Goal: Task Accomplishment & Management: Complete application form

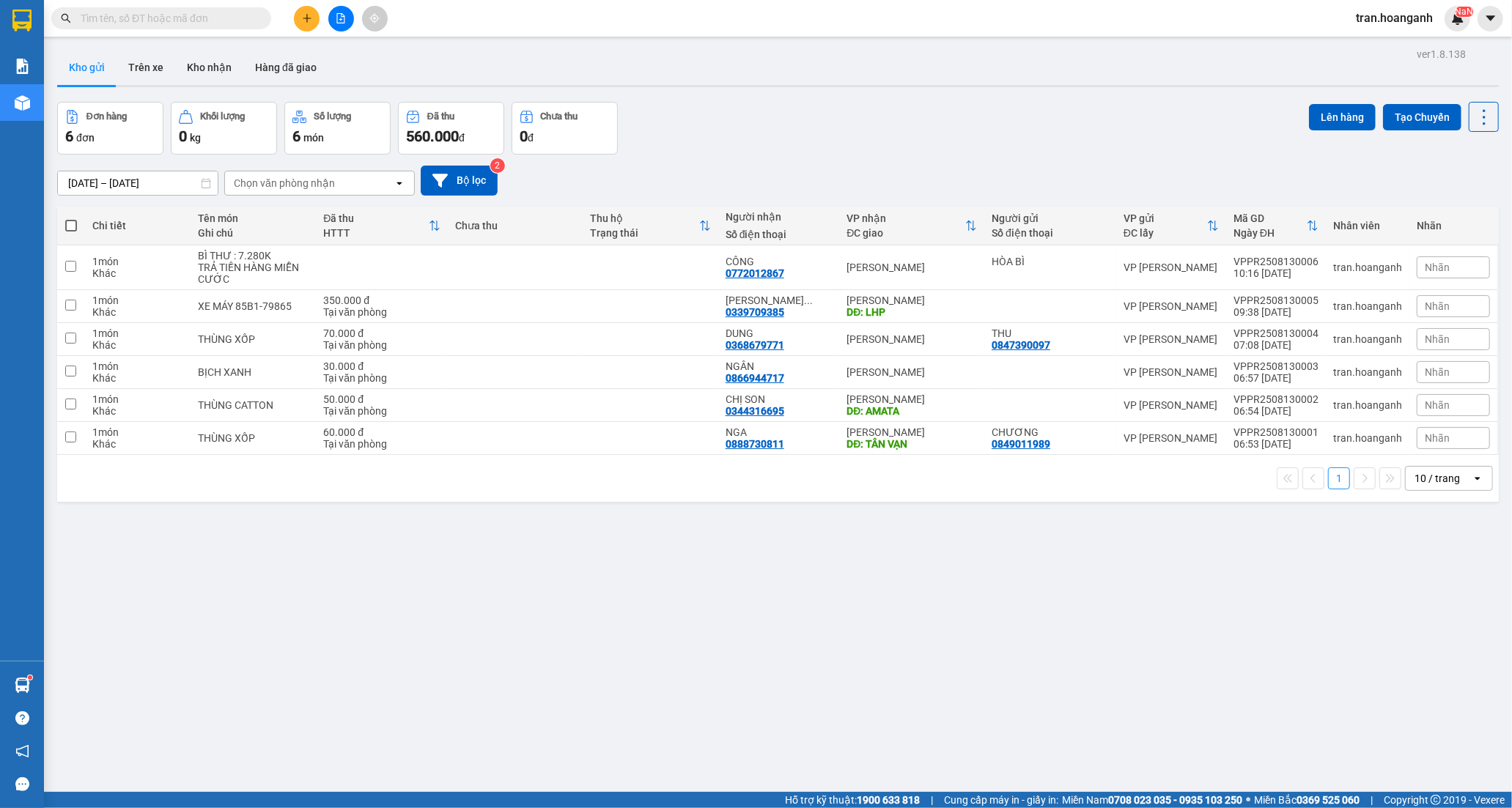
click at [196, 64] on button "Kho nhận" at bounding box center [209, 67] width 69 height 36
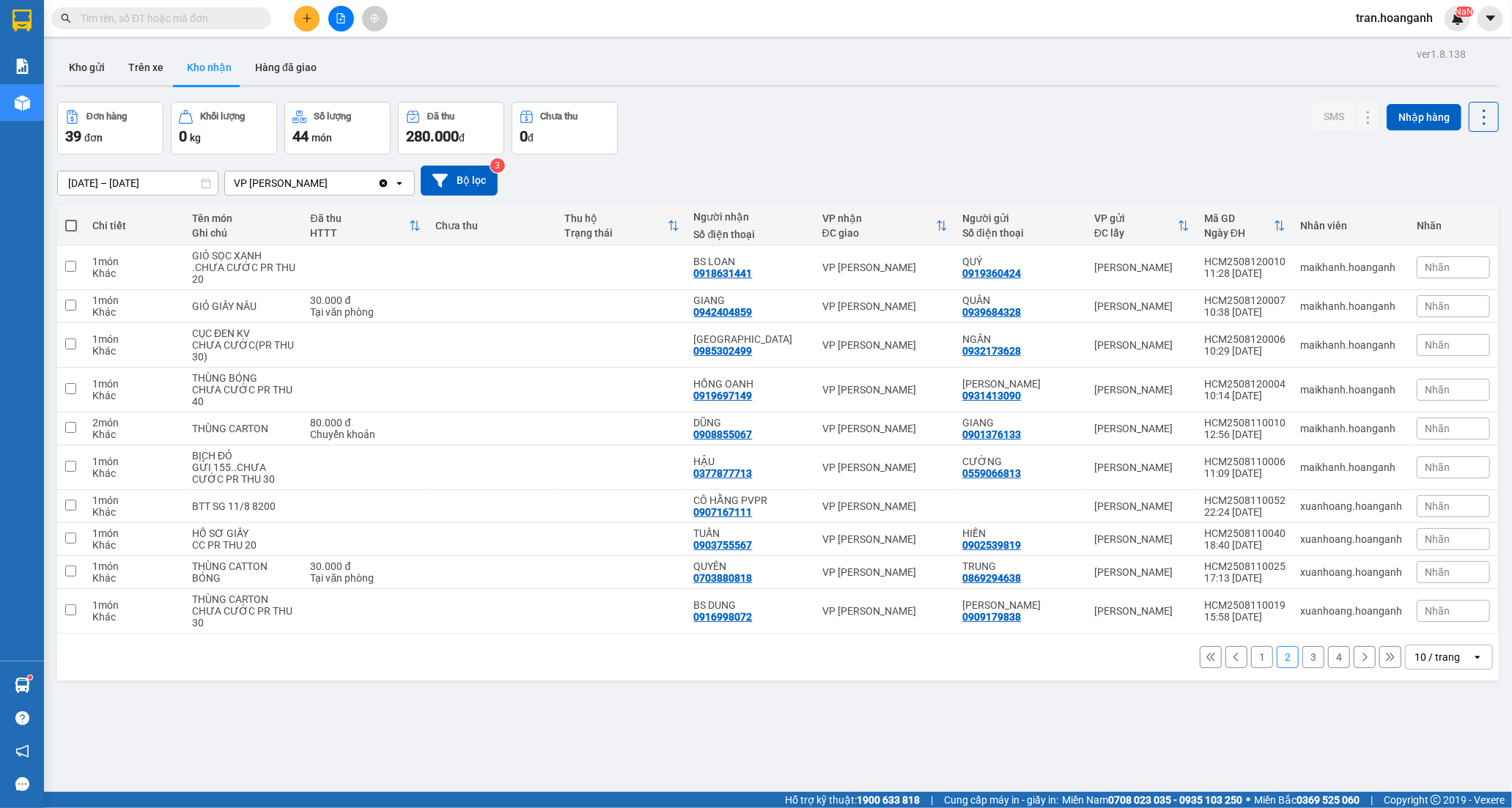
click at [1251, 654] on button "1" at bounding box center [1261, 657] width 22 height 22
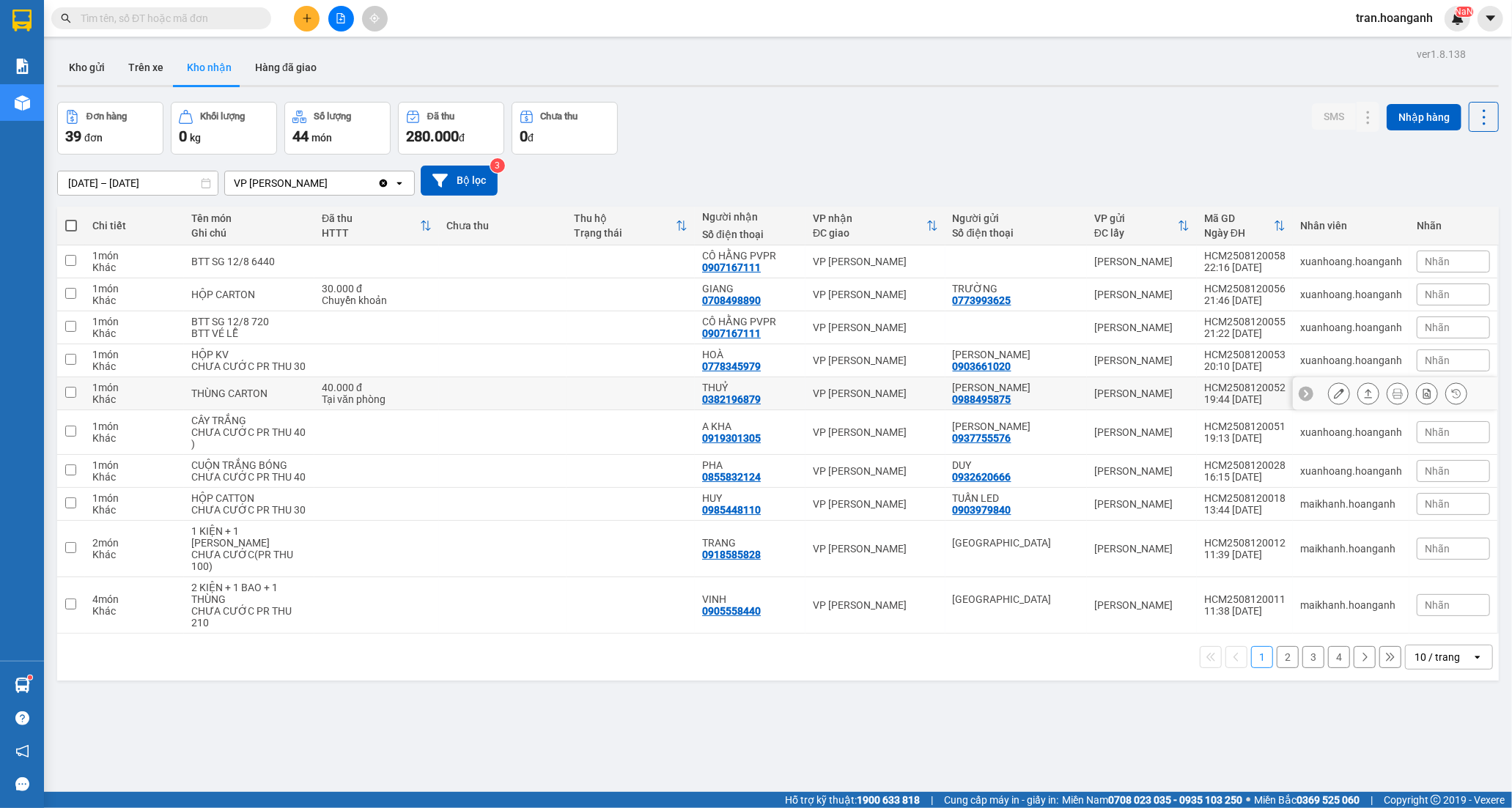
drag, startPoint x: 751, startPoint y: 407, endPoint x: 898, endPoint y: 408, distance: 147.0
click at [751, 405] on div "0382196879" at bounding box center [732, 399] width 59 height 12
click at [1329, 407] on button at bounding box center [1339, 394] width 21 height 26
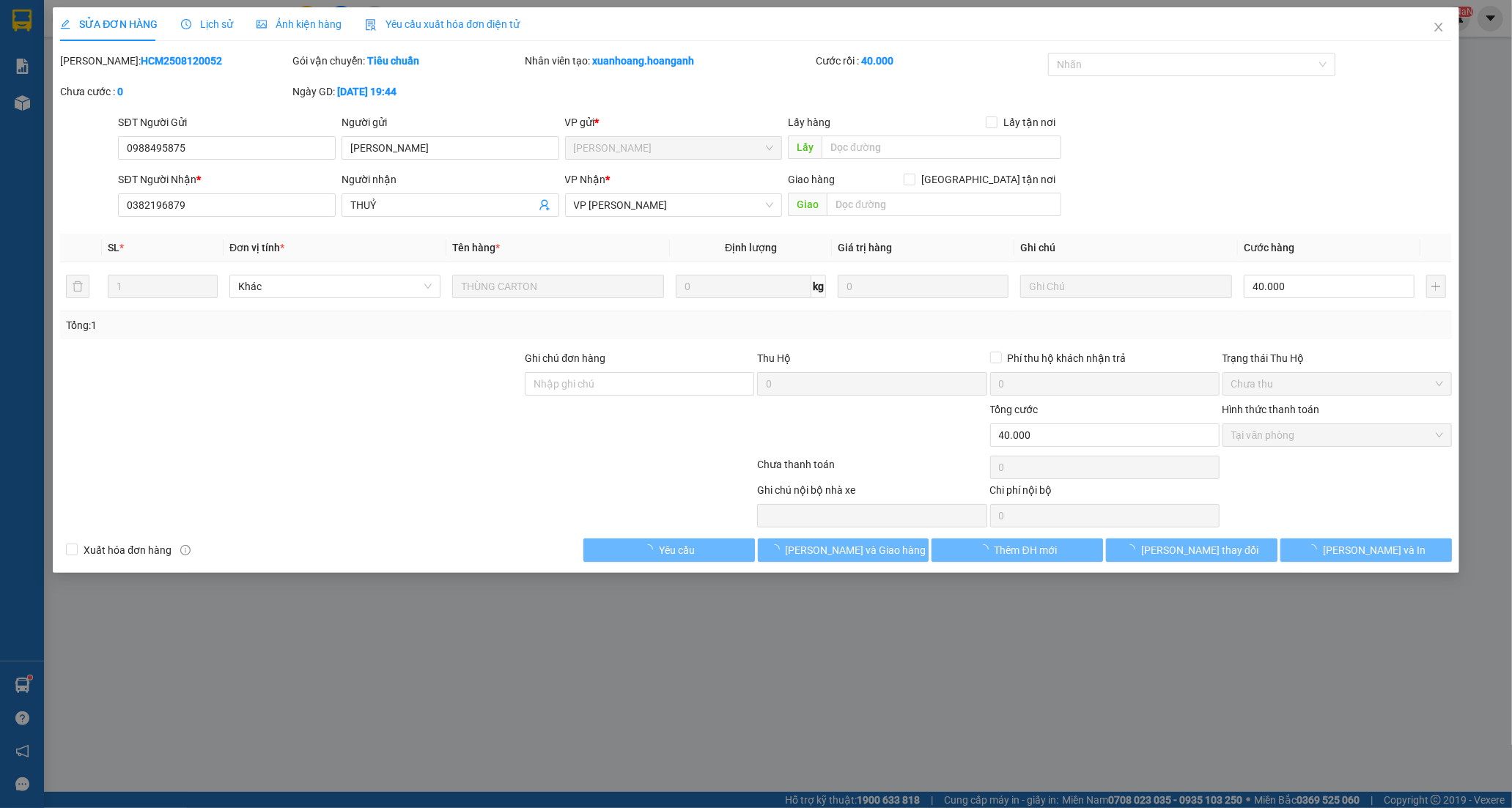
type input "0988495875"
type input "[PERSON_NAME]"
type input "0382196879"
type input "THUỶ"
type input "40.000"
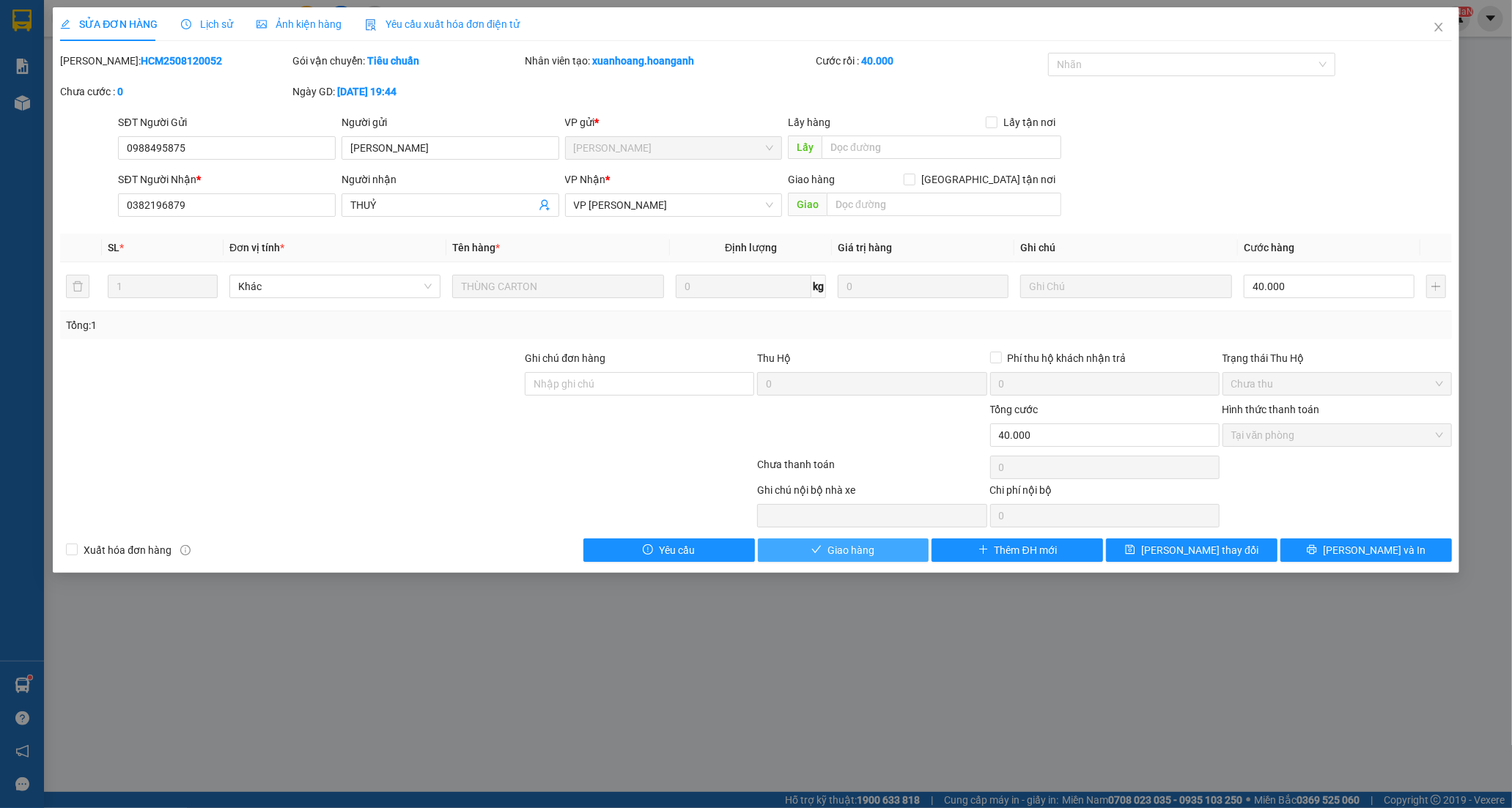
click at [832, 553] on span "Giao hàng" at bounding box center [851, 550] width 47 height 16
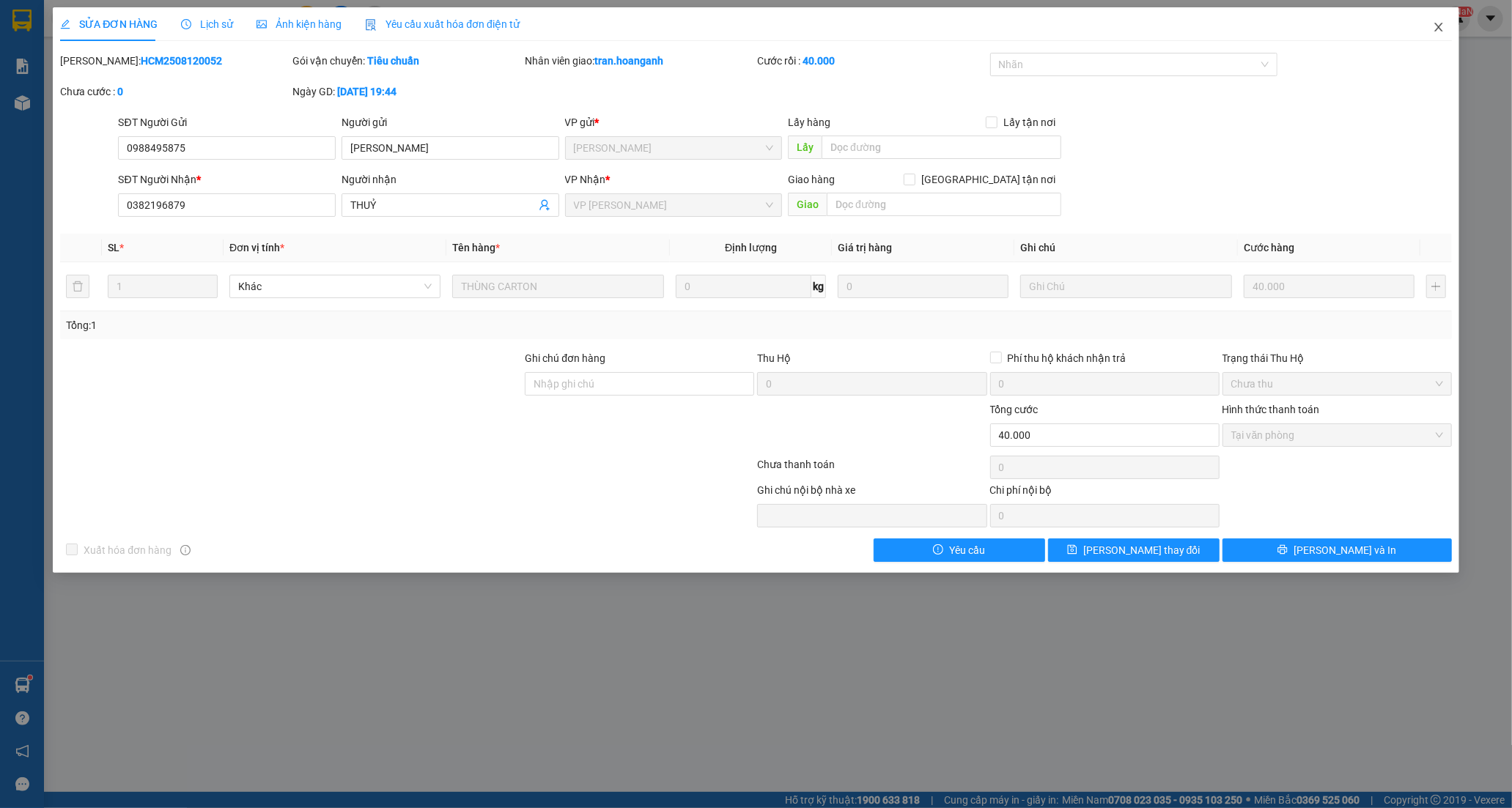
click at [1438, 26] on icon "close" at bounding box center [1437, 27] width 8 height 9
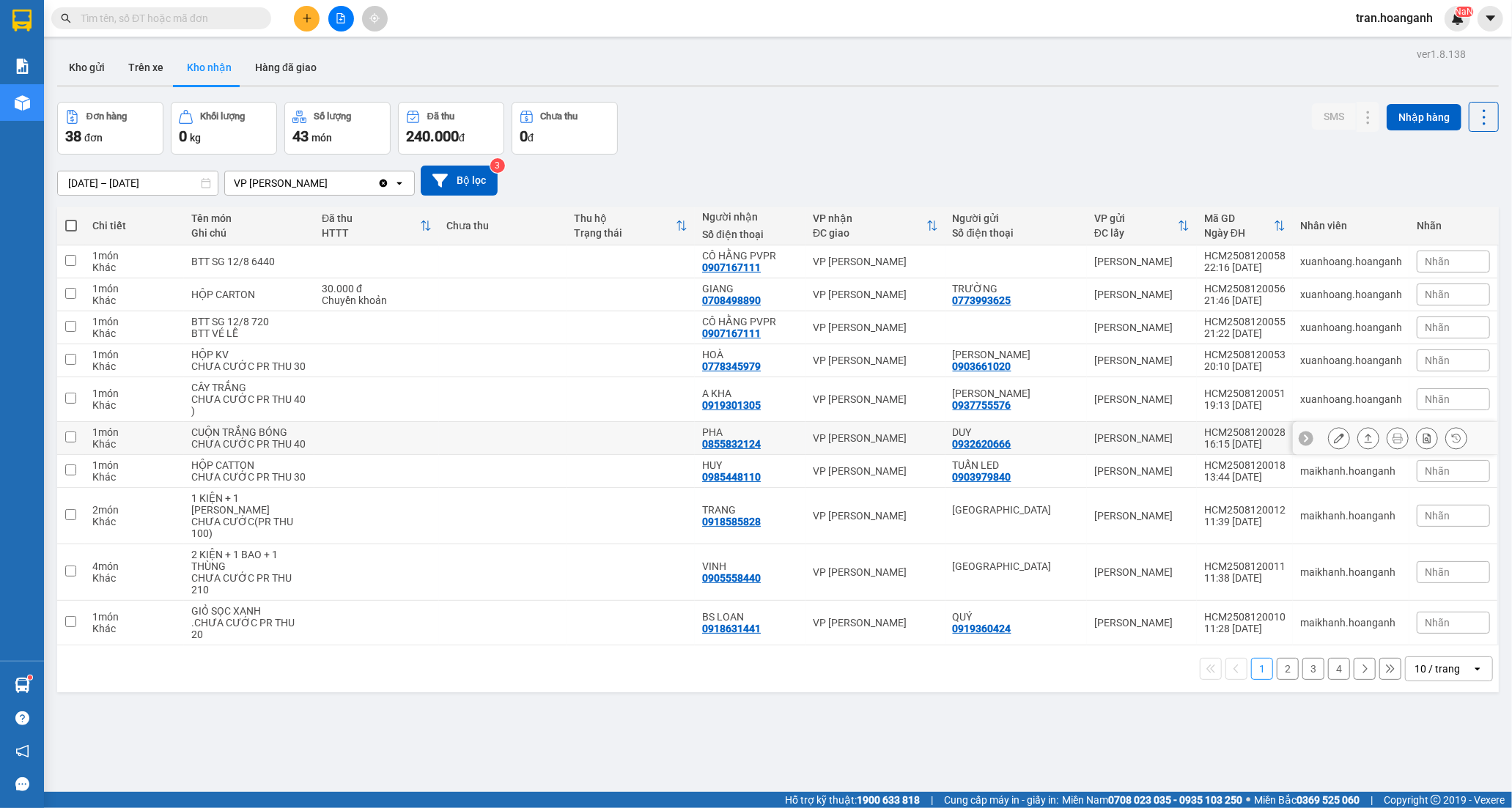
click at [746, 438] on div "PHA" at bounding box center [750, 432] width 96 height 12
checkbox input "true"
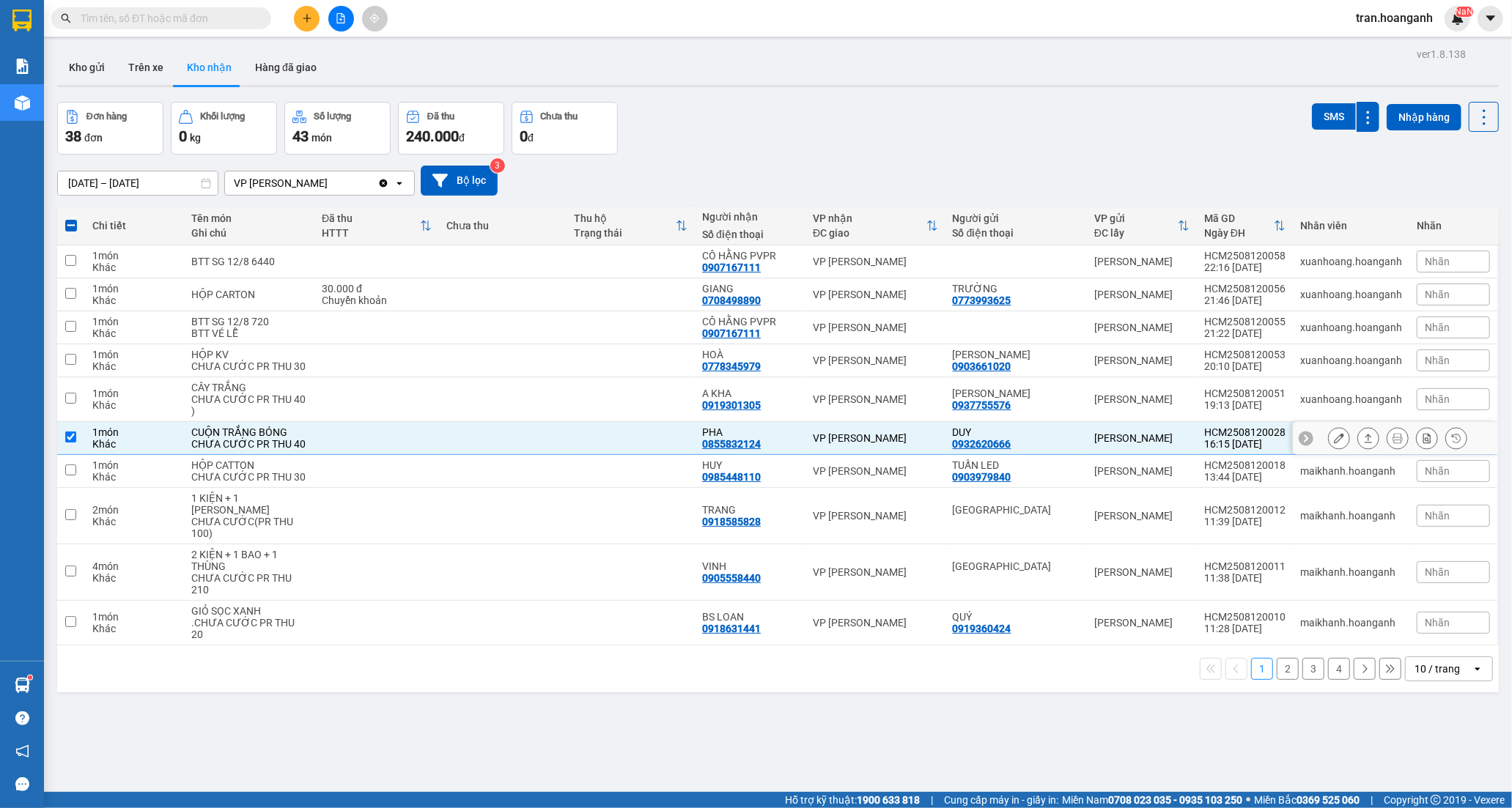
click at [1338, 450] on div at bounding box center [1338, 437] width 22 height 22
click at [1314, 453] on div at bounding box center [1396, 438] width 205 height 33
click at [1331, 450] on button at bounding box center [1339, 439] width 21 height 26
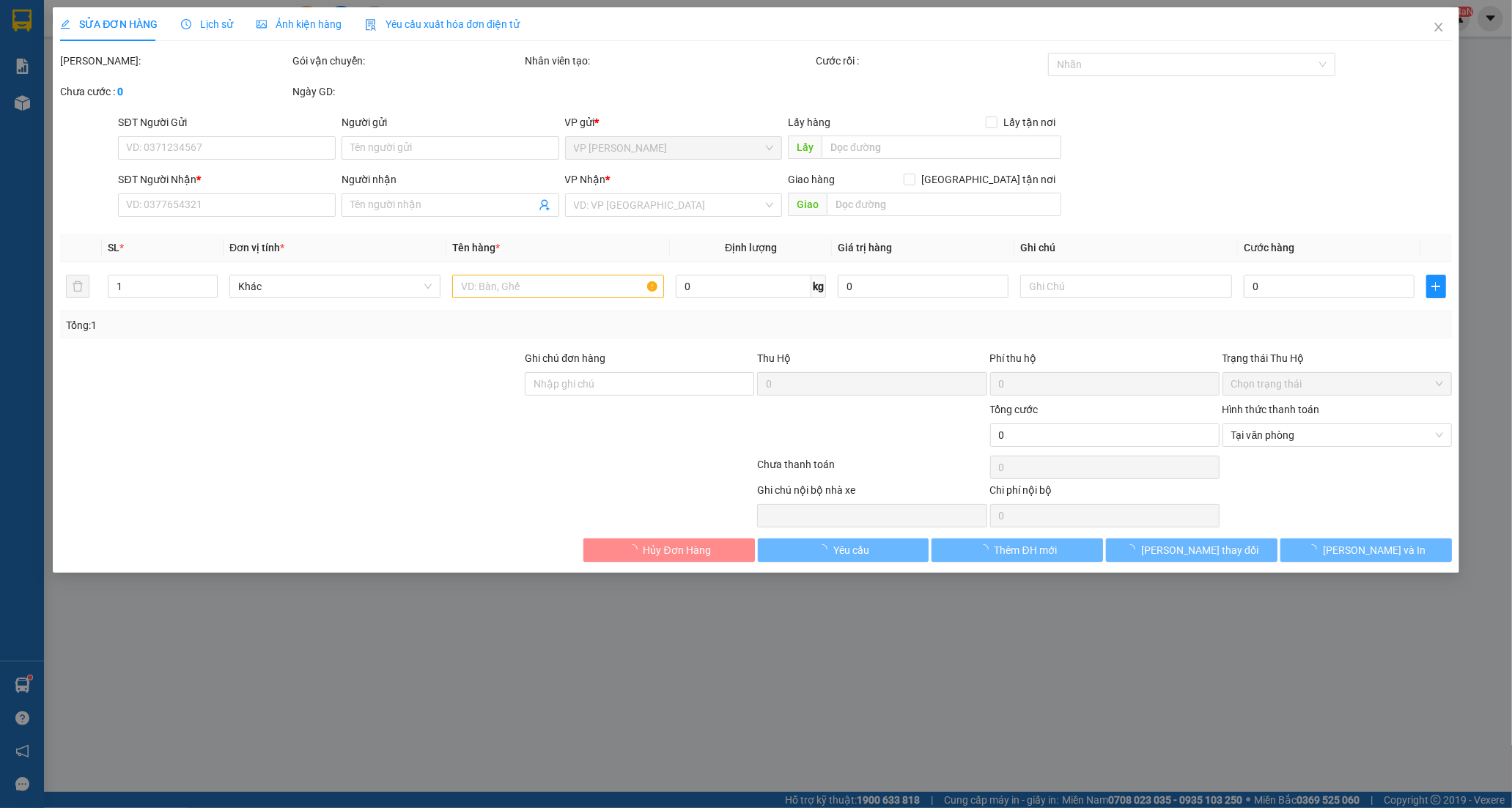
type input "0932620666"
type input "DUY"
type input "0855832124"
type input "PHA"
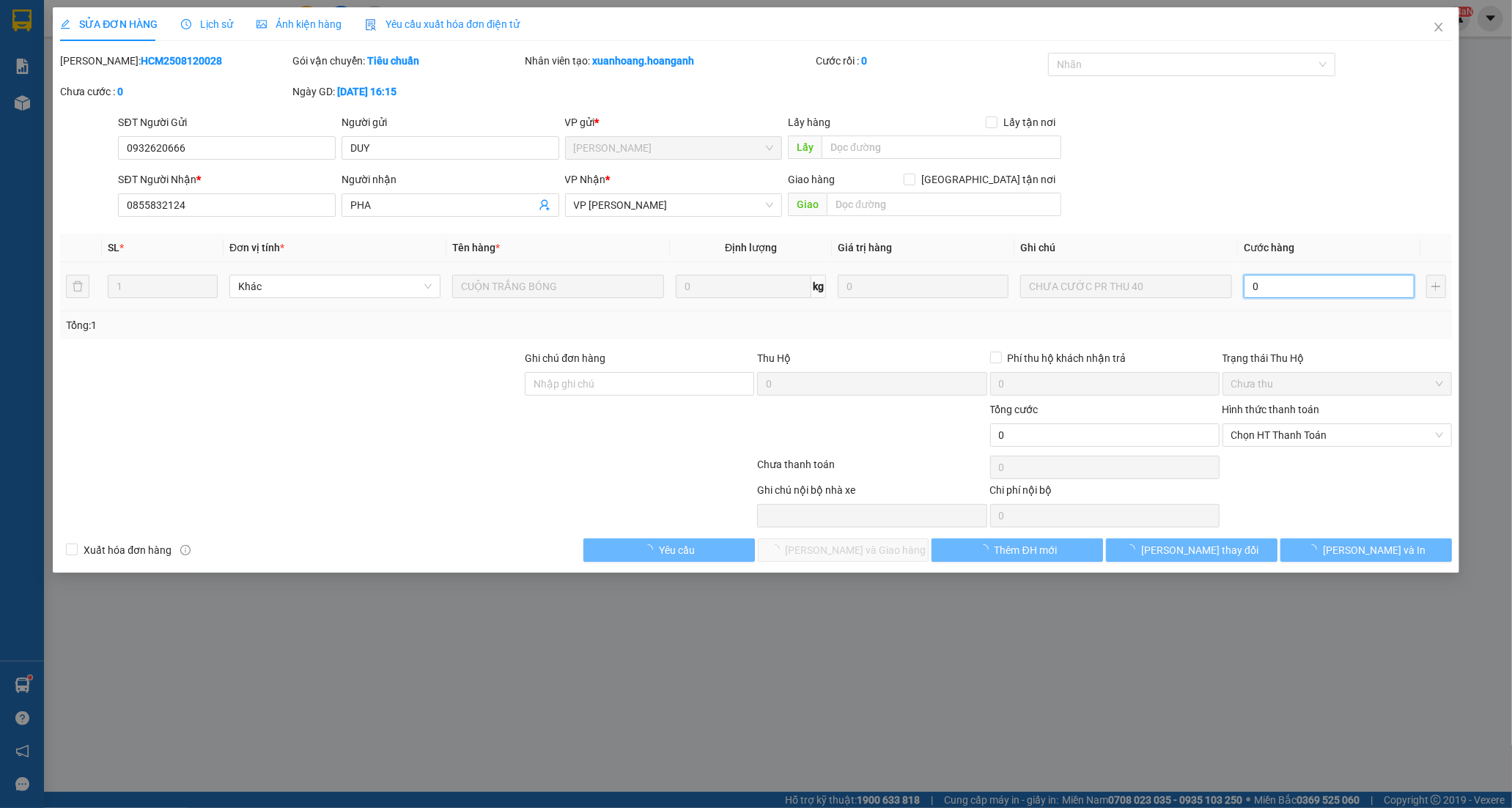
click at [1342, 294] on input "0" at bounding box center [1329, 286] width 171 height 23
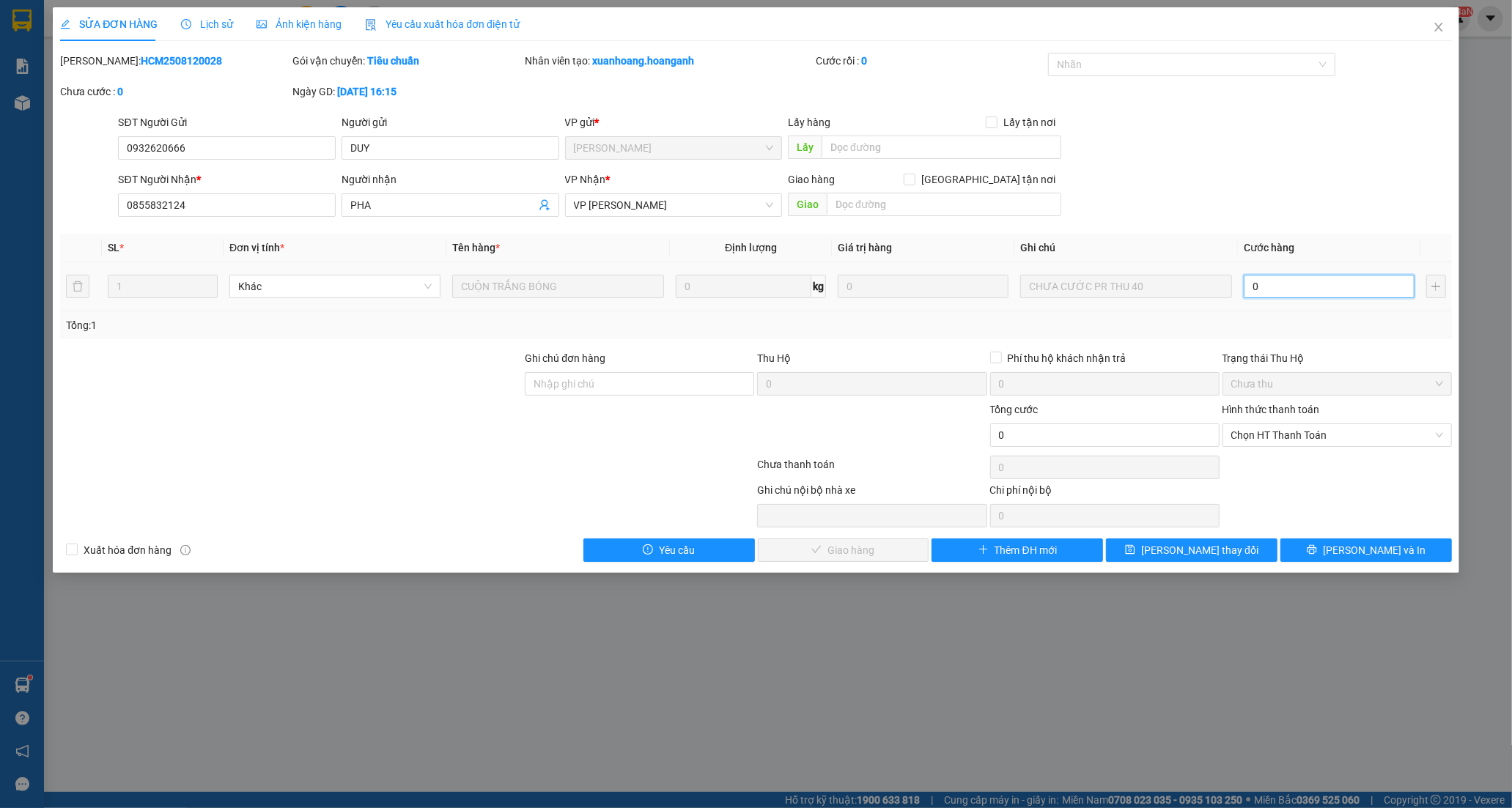
type input "4"
type input "40"
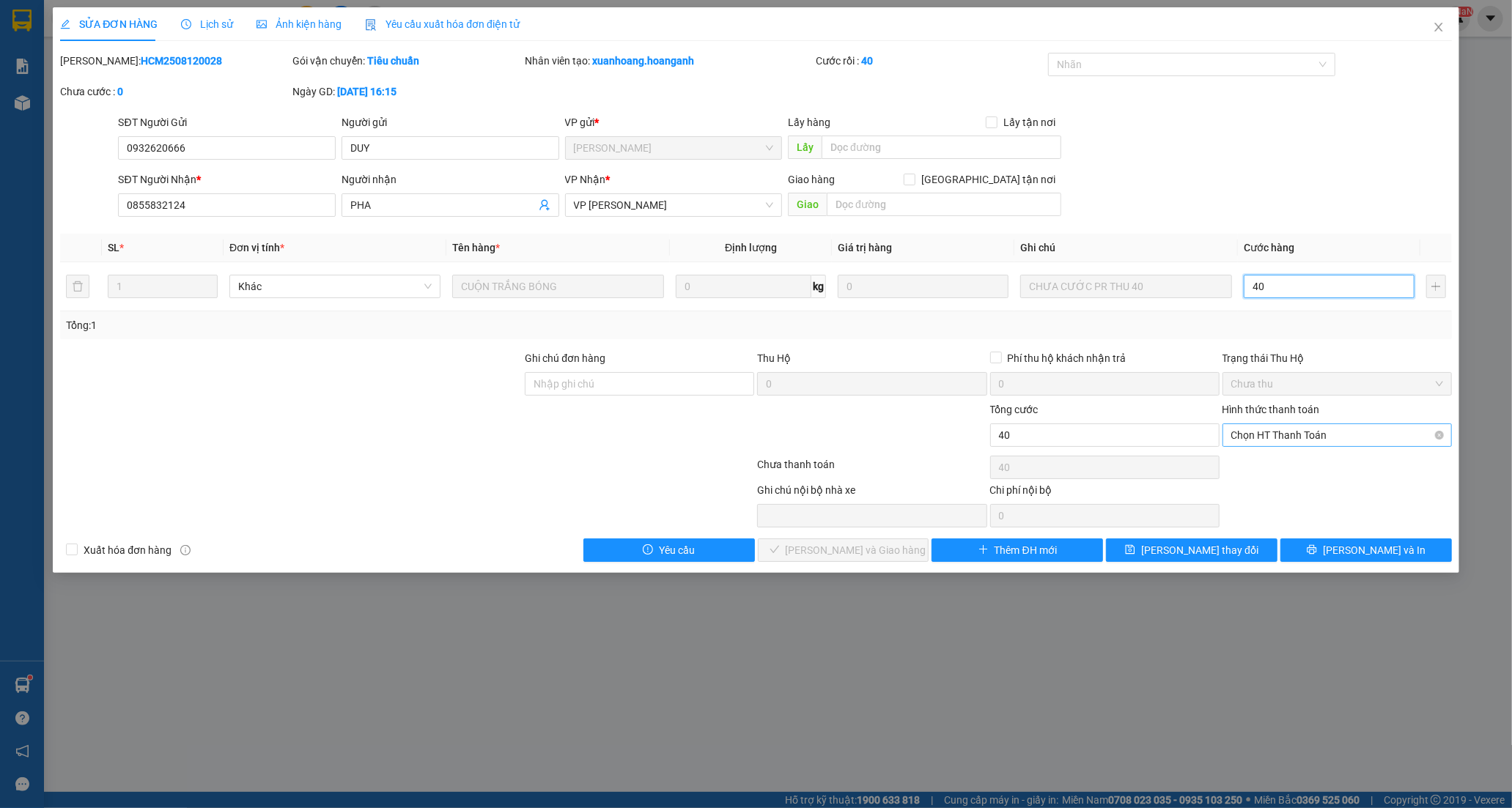
click at [1251, 437] on span "Chọn HT Thanh Toán" at bounding box center [1338, 435] width 212 height 22
type input "40"
type input "40.000"
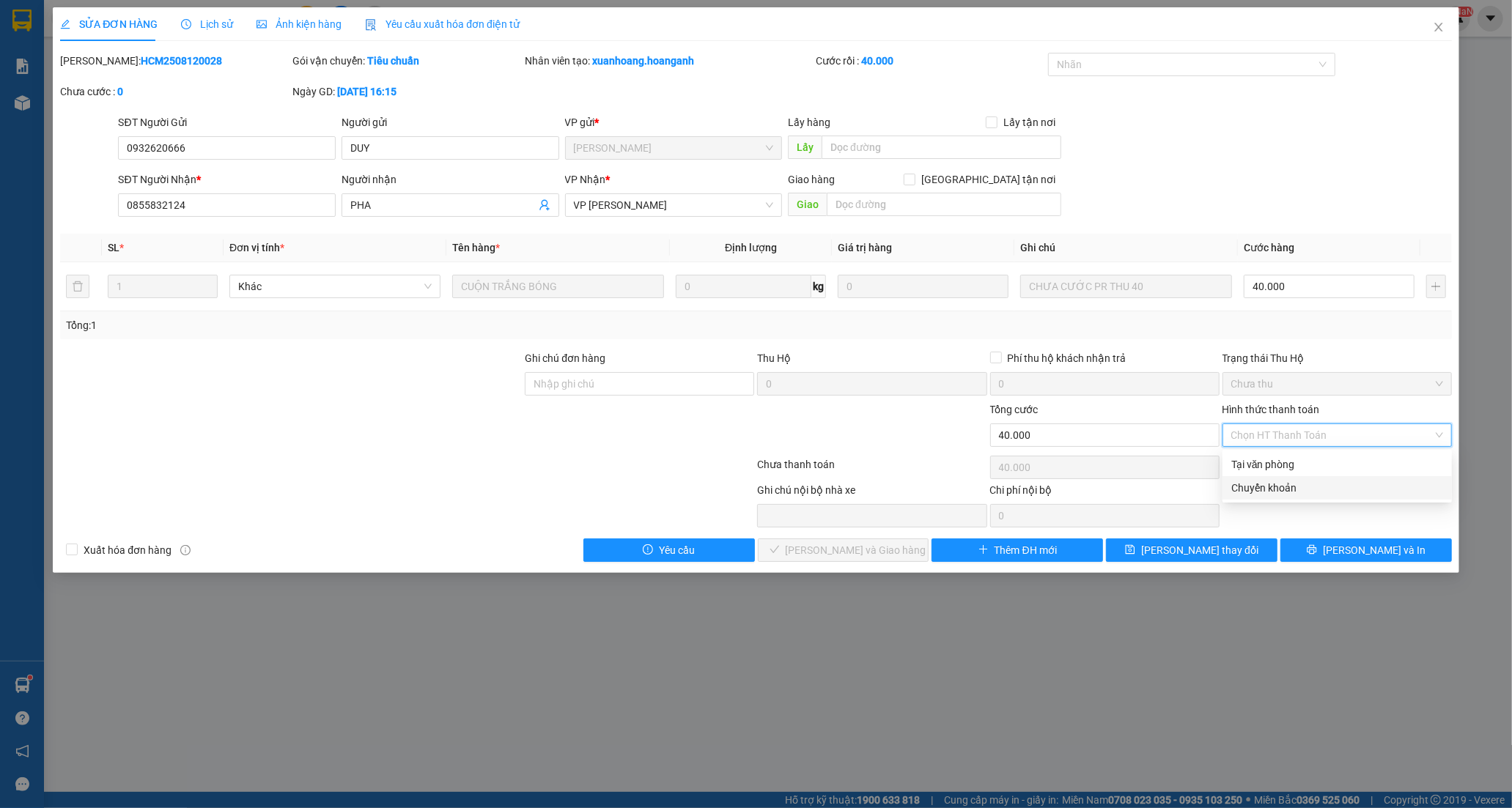
click at [1254, 488] on div "Chuyển khoản" at bounding box center [1338, 488] width 212 height 16
type input "0"
click at [869, 545] on span "[PERSON_NAME] và Giao hàng" at bounding box center [856, 550] width 141 height 16
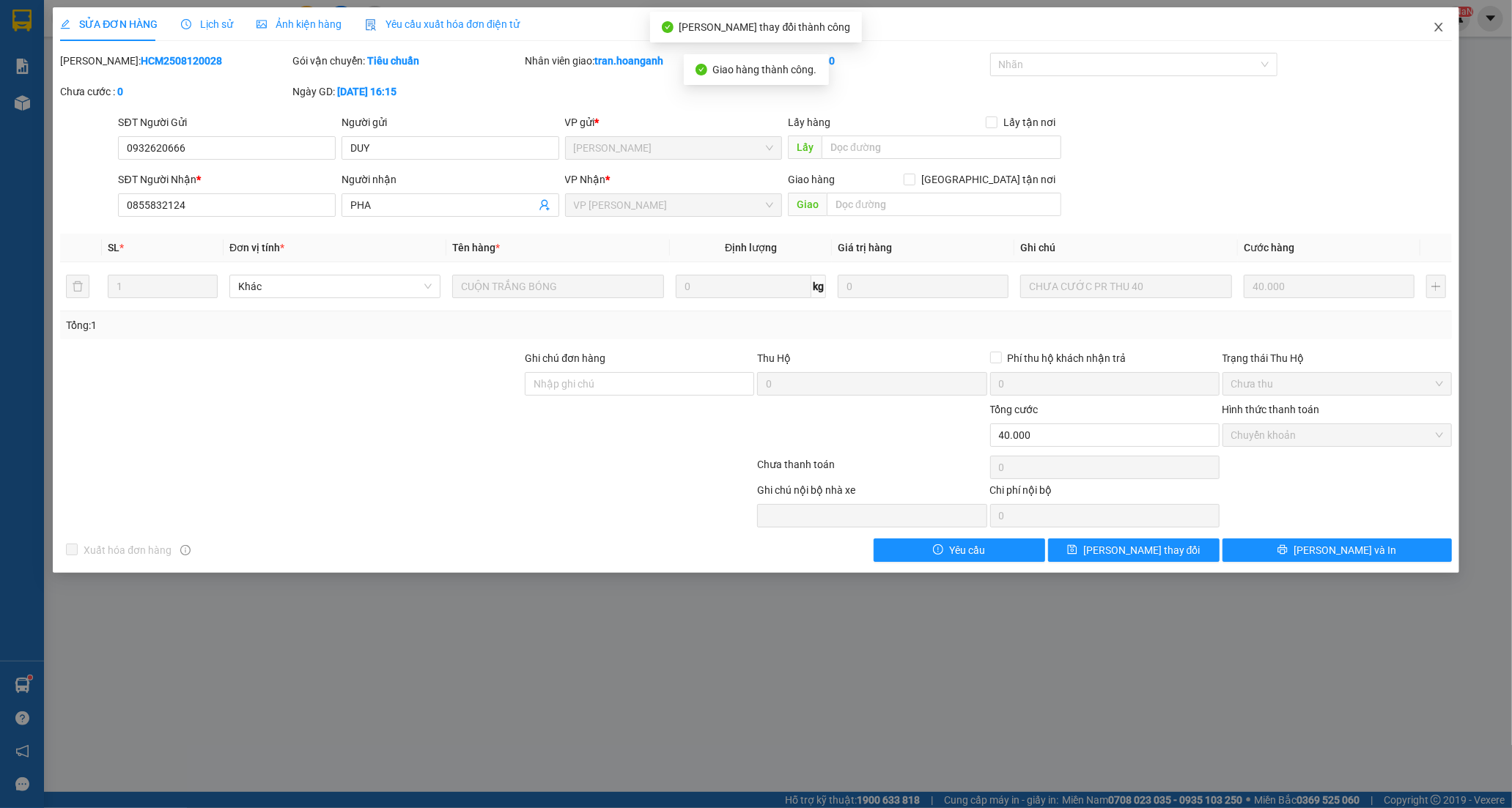
click at [1436, 25] on icon "close" at bounding box center [1437, 27] width 8 height 9
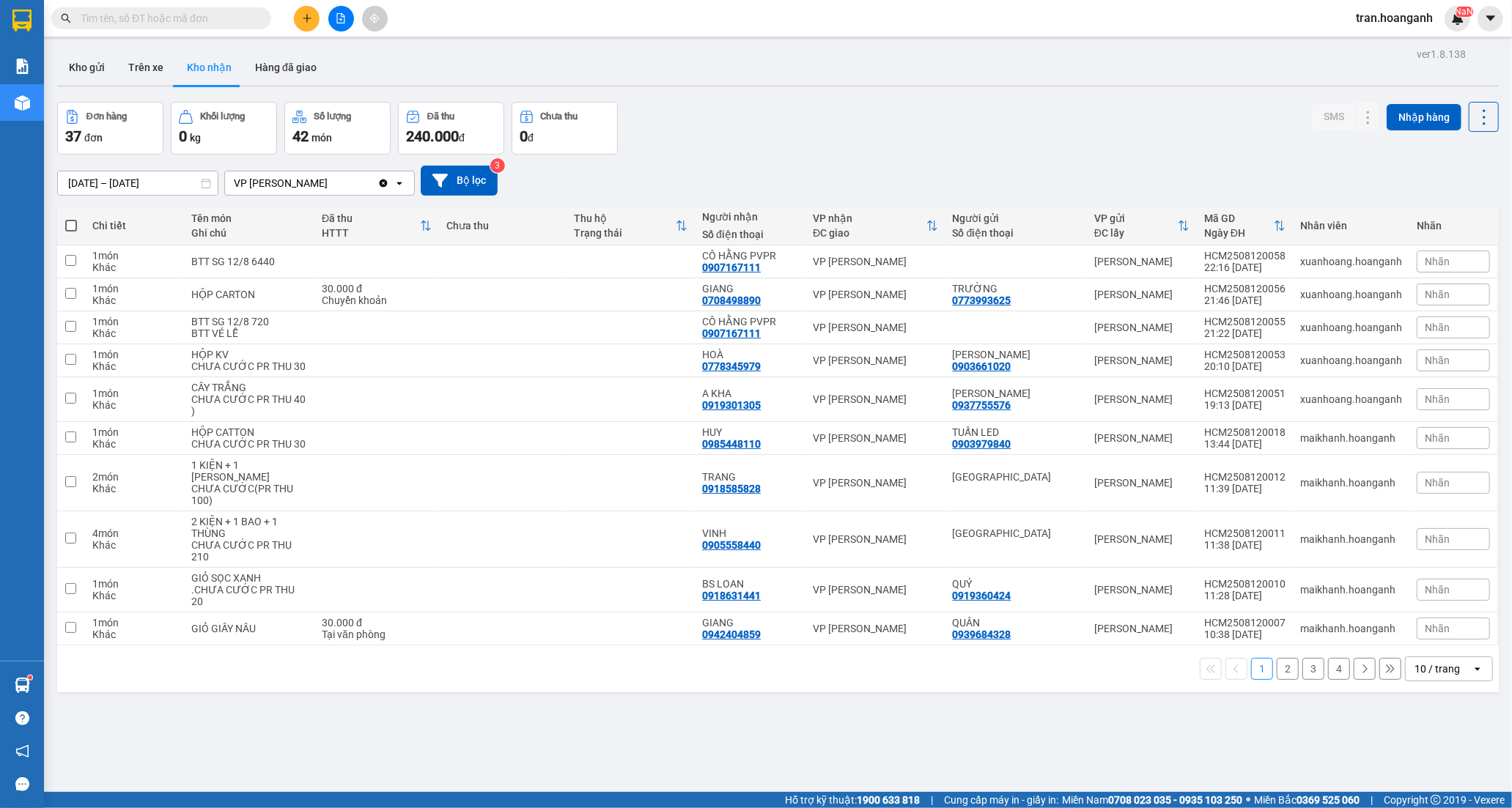
click at [1277, 680] on button "2" at bounding box center [1287, 668] width 22 height 22
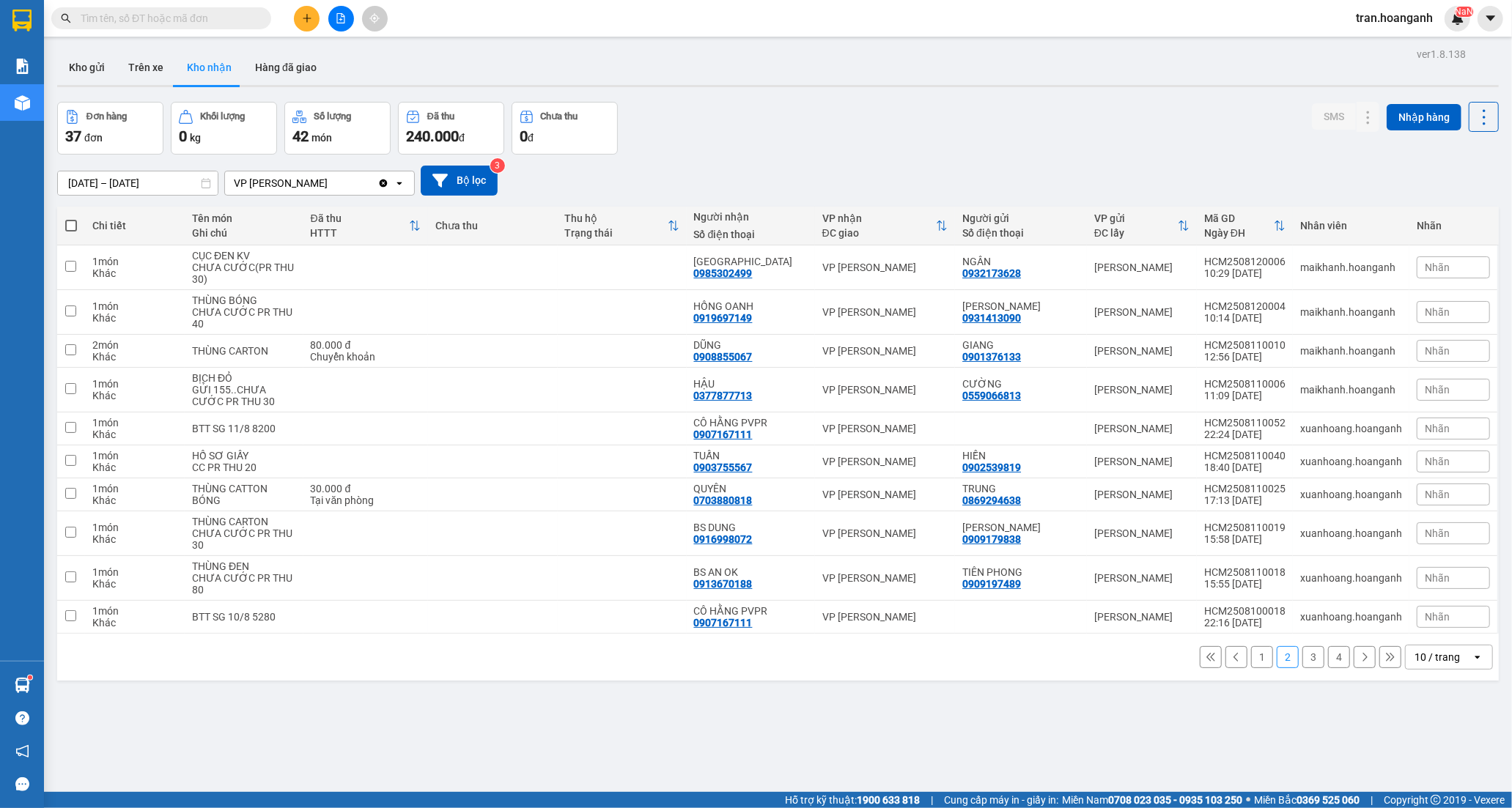
click at [1302, 654] on button "3" at bounding box center [1312, 657] width 22 height 22
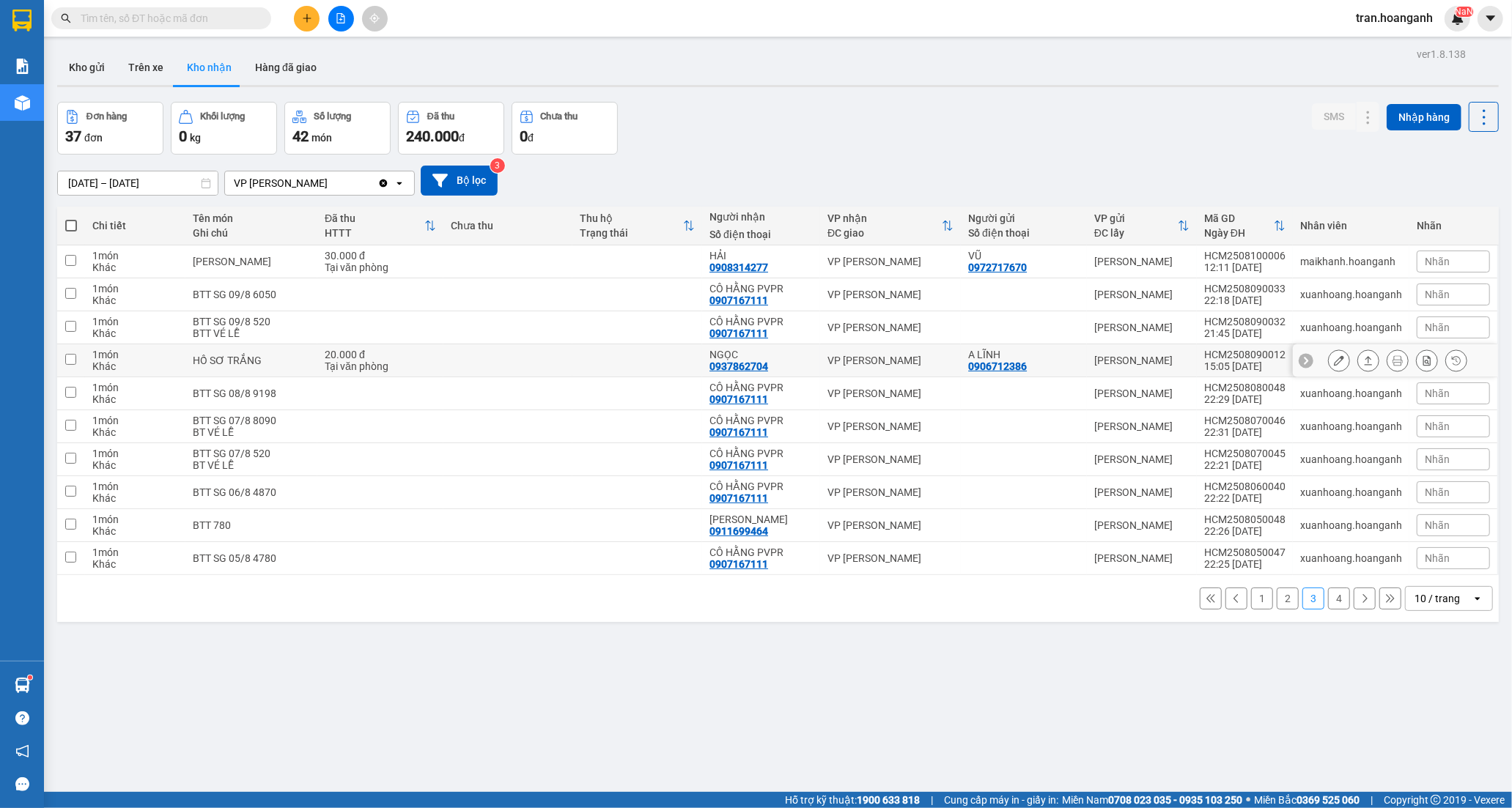
click at [800, 358] on div "NGỌC" at bounding box center [760, 355] width 103 height 12
checkbox input "true"
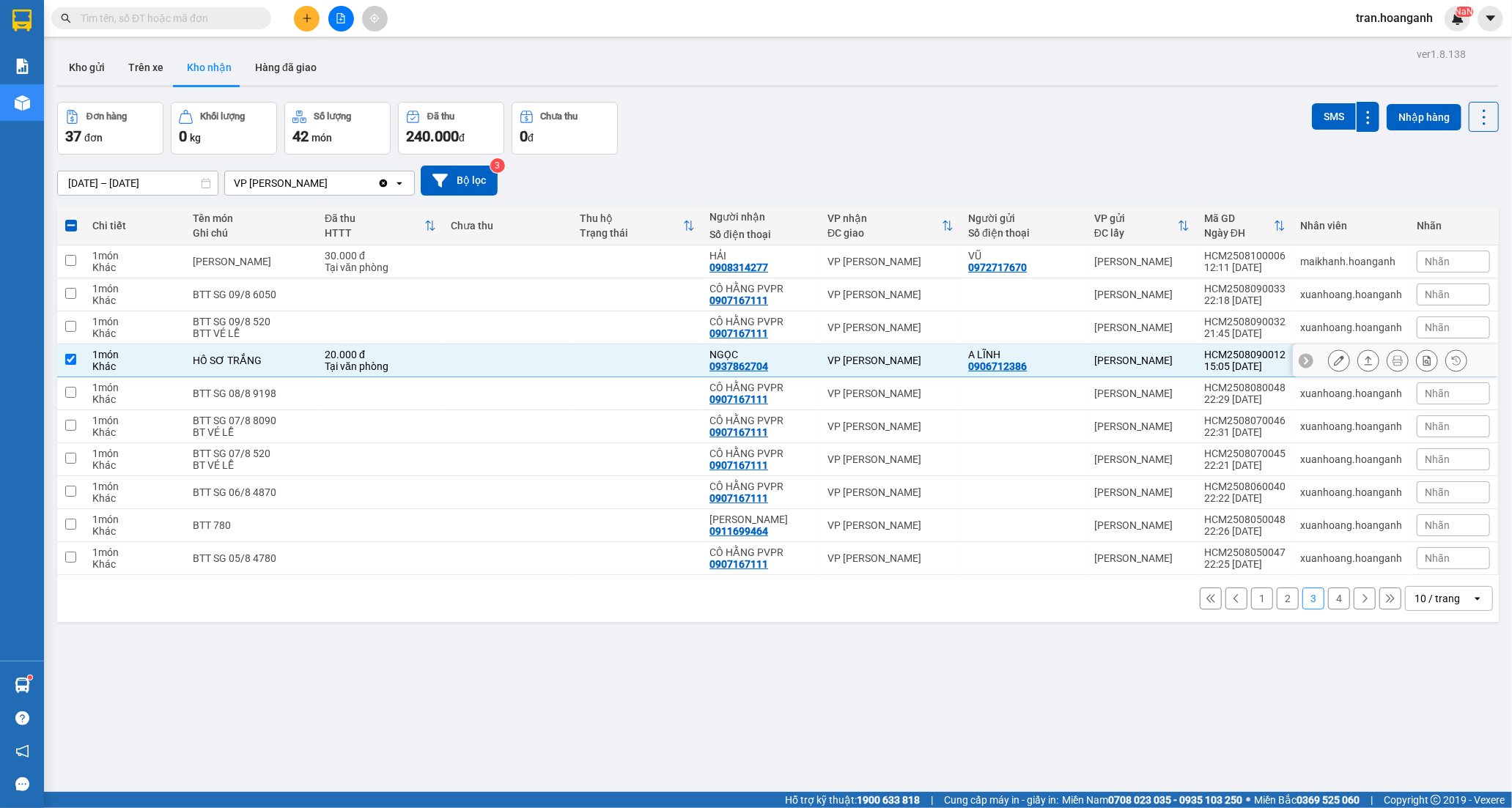
click at [1334, 364] on icon at bounding box center [1339, 361] width 10 height 10
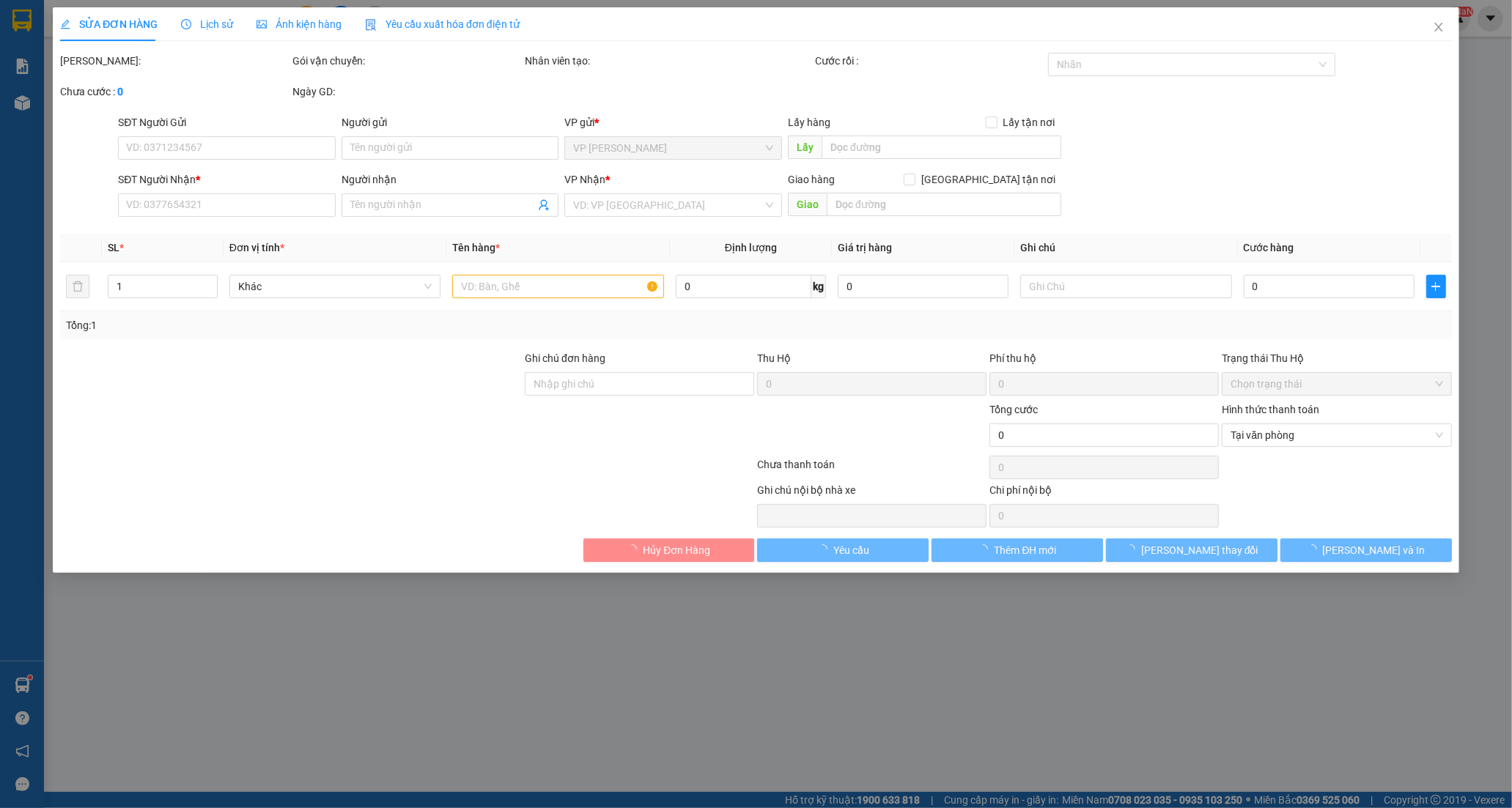
type input "0906712386"
type input "A LĨNH"
type input "0937862704"
type input "NGỌC"
type input "20.000"
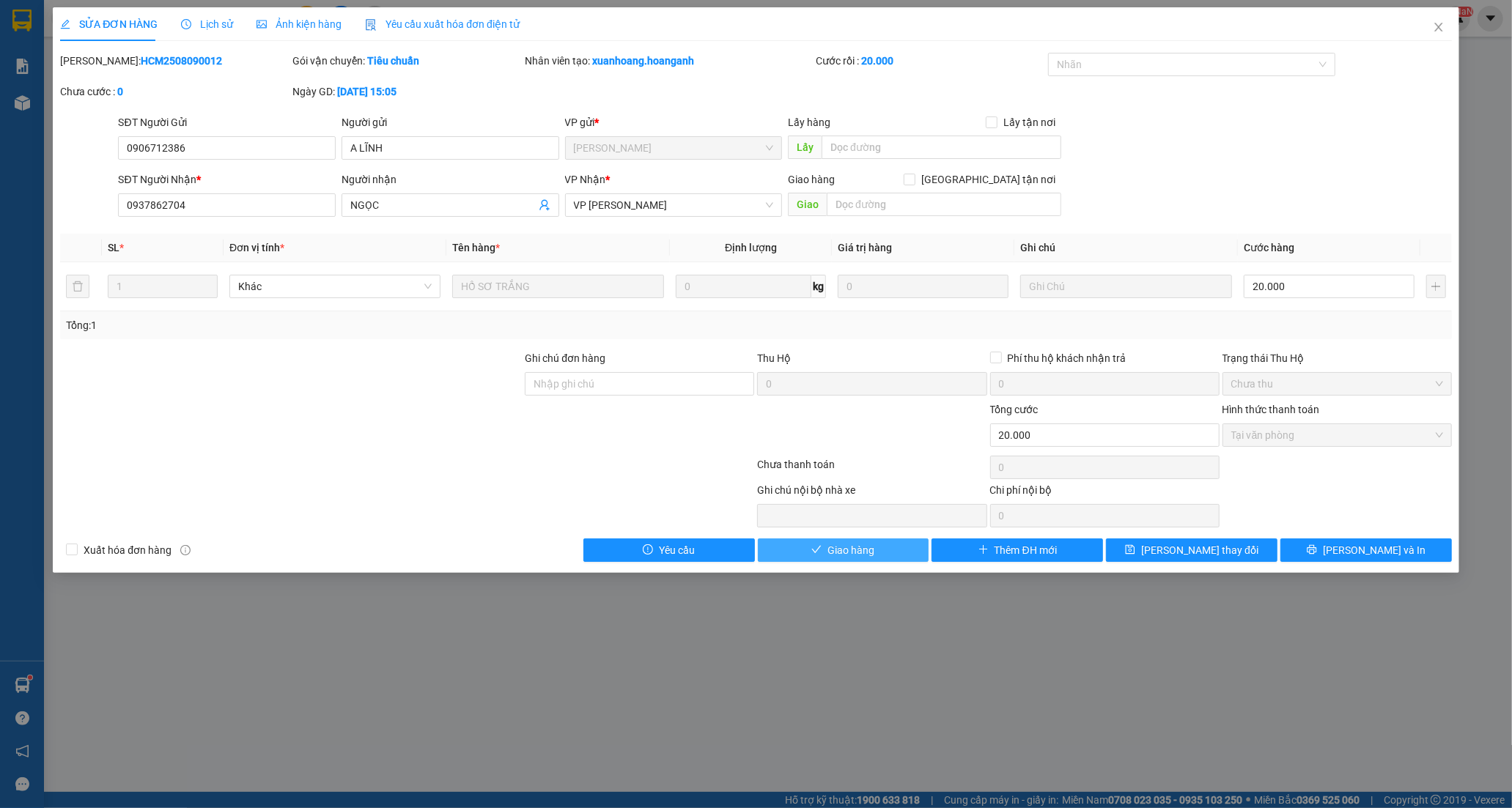
click at [838, 548] on span "Giao hàng" at bounding box center [851, 550] width 47 height 16
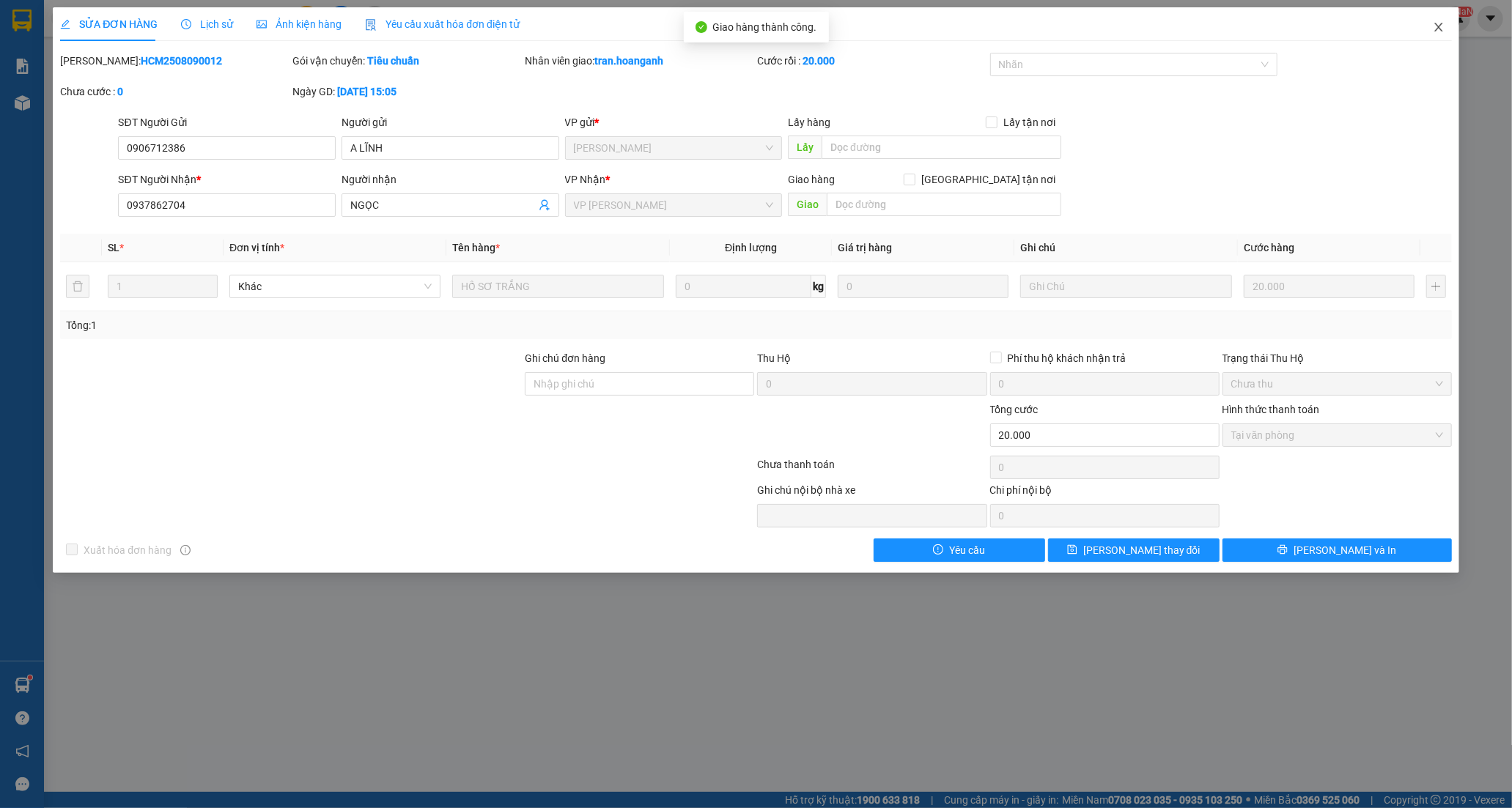
click at [1440, 26] on icon "close" at bounding box center [1437, 27] width 8 height 9
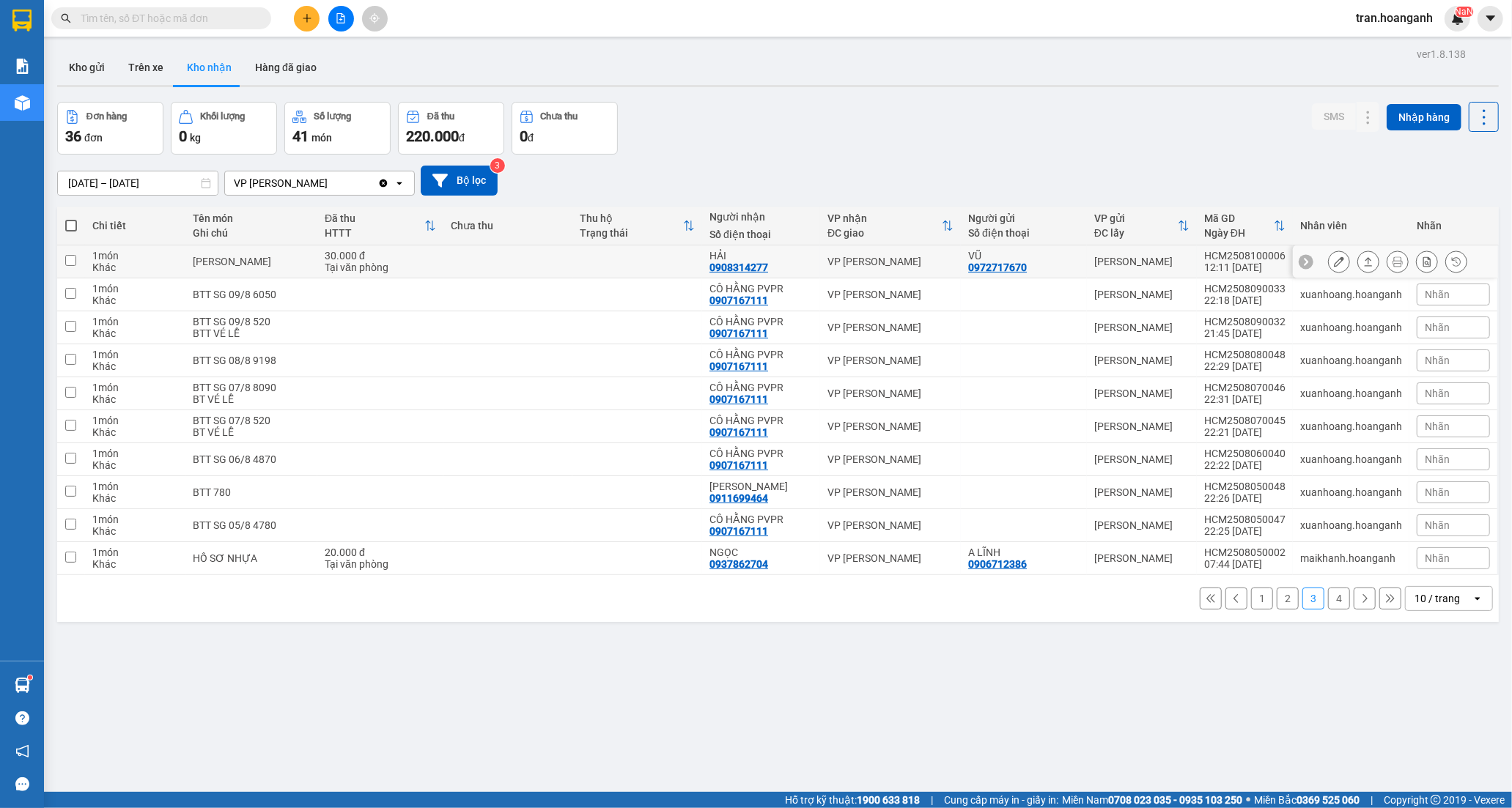
click at [894, 259] on div "VP [PERSON_NAME]" at bounding box center [890, 262] width 126 height 12
checkbox input "true"
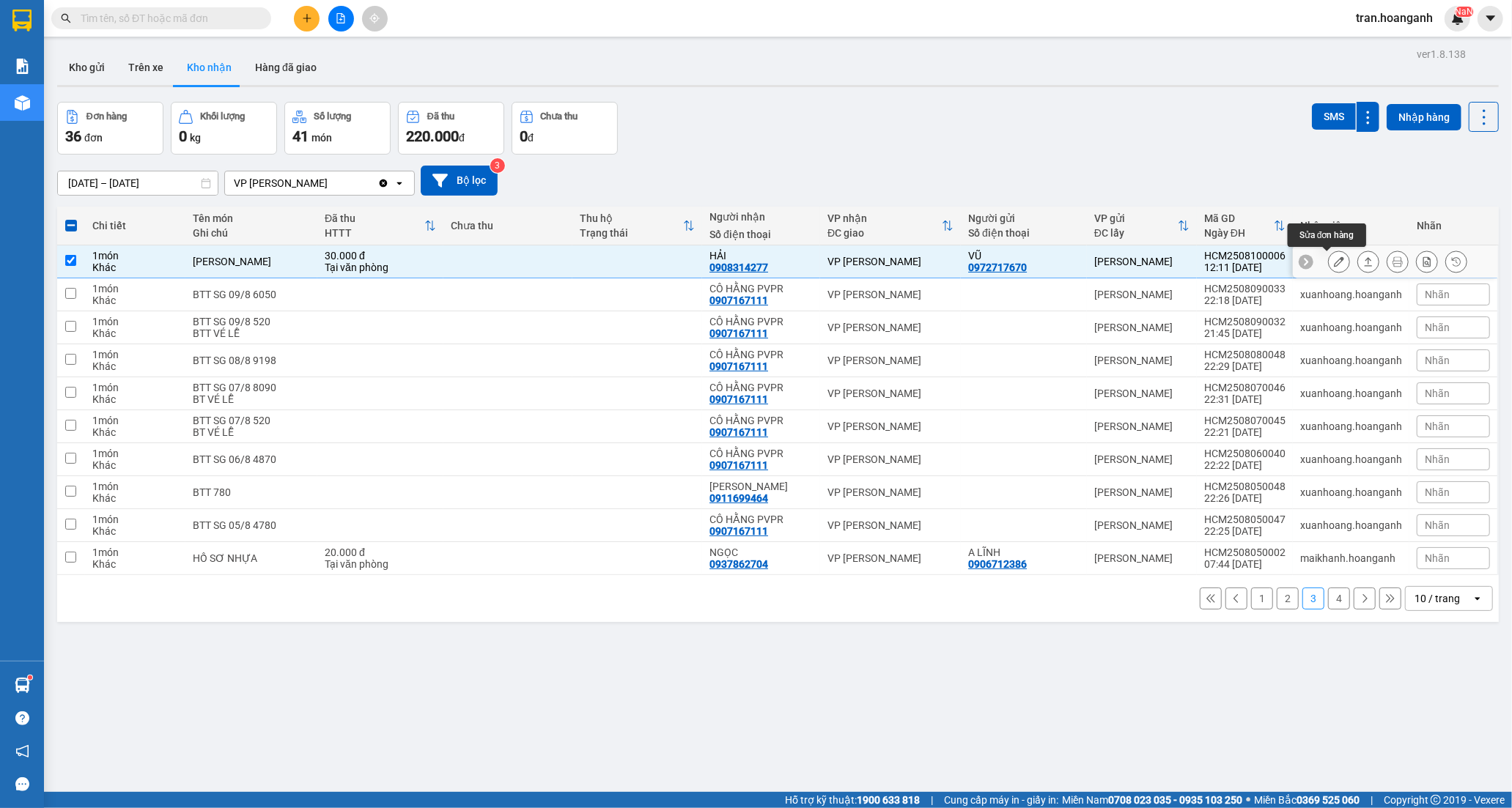
click at [1334, 261] on icon at bounding box center [1339, 262] width 10 height 10
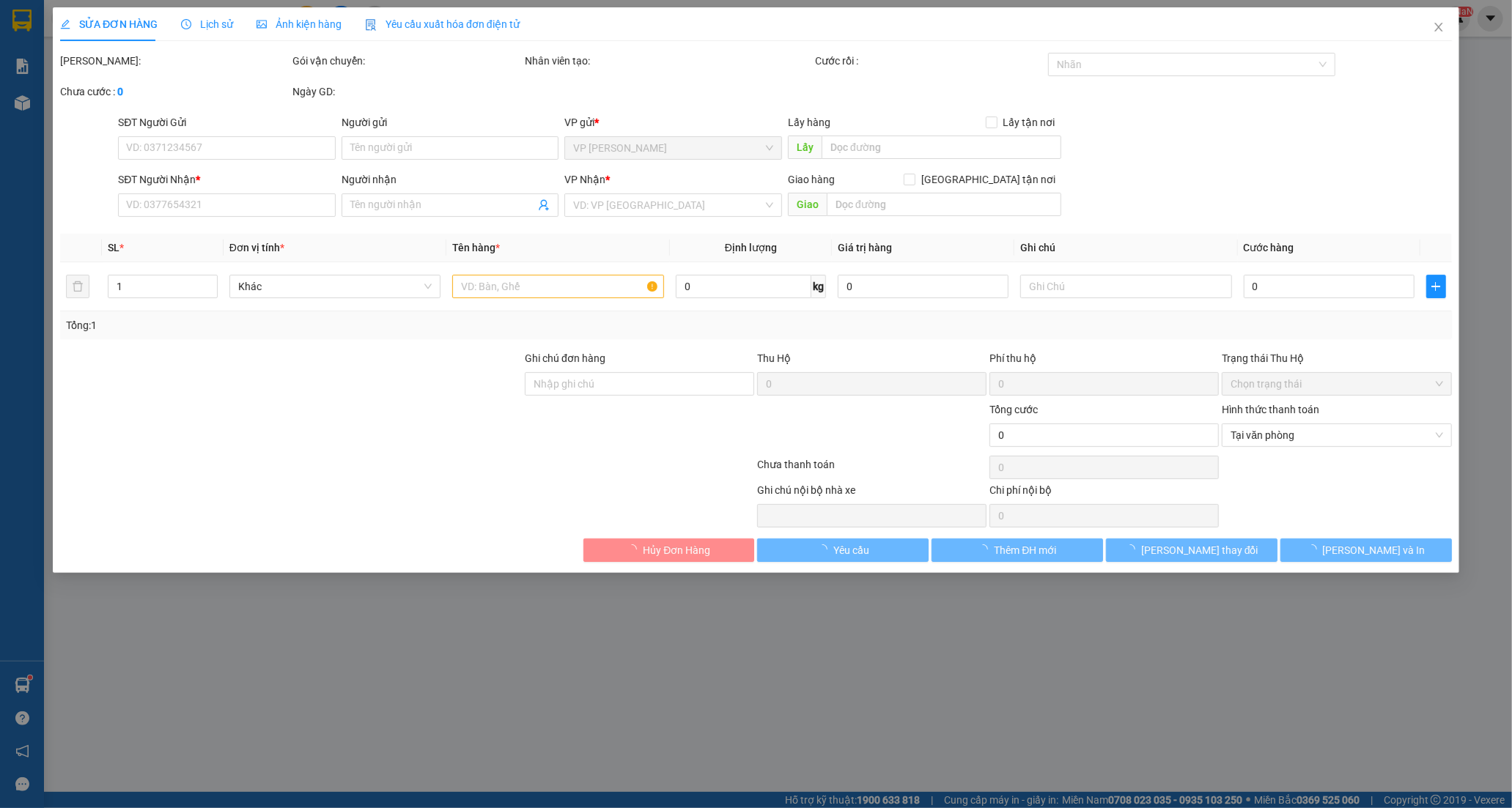
type input "0972717670"
type input "VŨ"
type input "0908314277"
type input "HẢI"
type input "30.000"
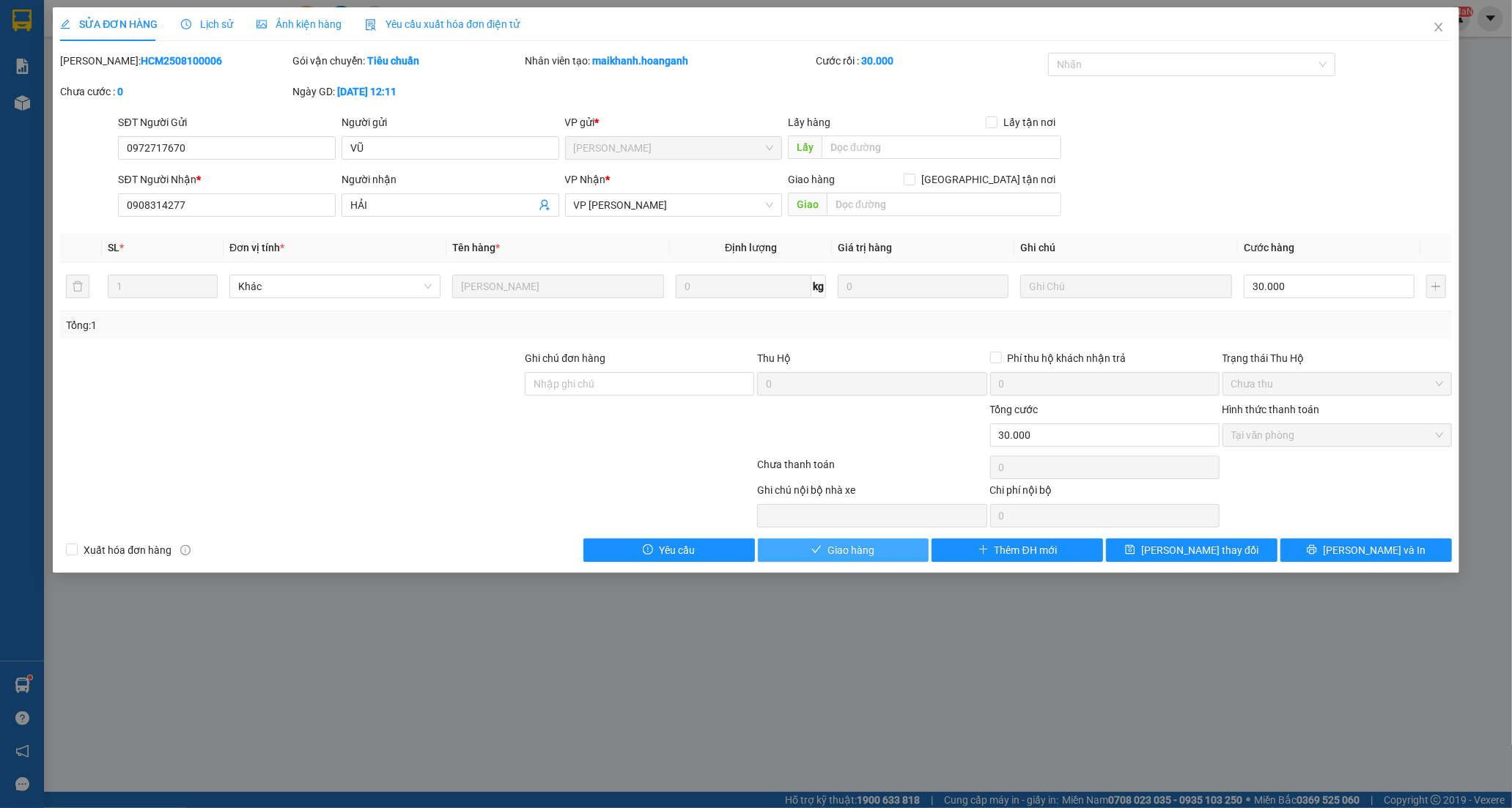
click at [868, 549] on span "Giao hàng" at bounding box center [851, 550] width 47 height 16
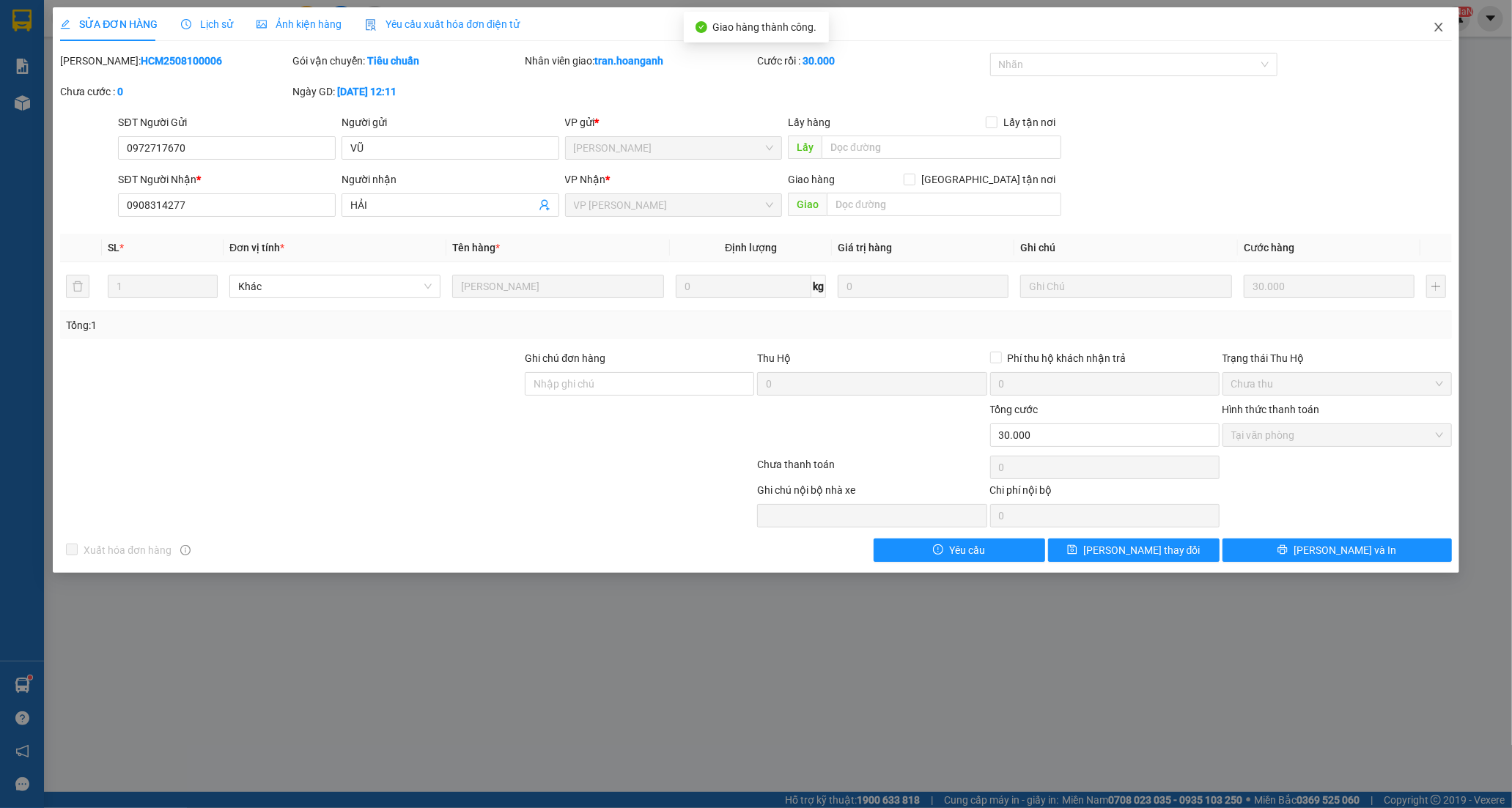
click at [1437, 27] on icon "close" at bounding box center [1439, 27] width 12 height 12
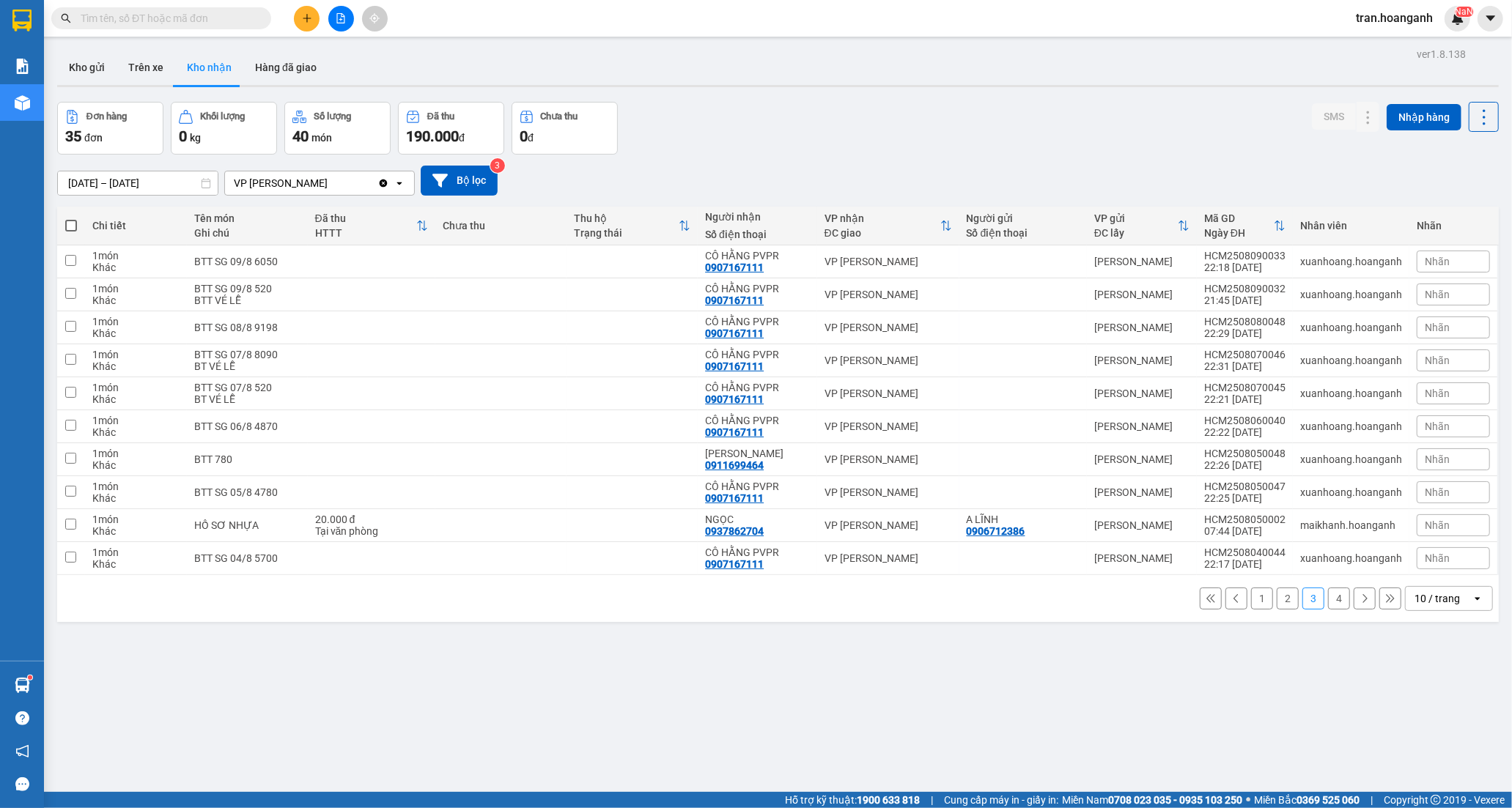
click at [1328, 596] on button "4" at bounding box center [1338, 598] width 22 height 22
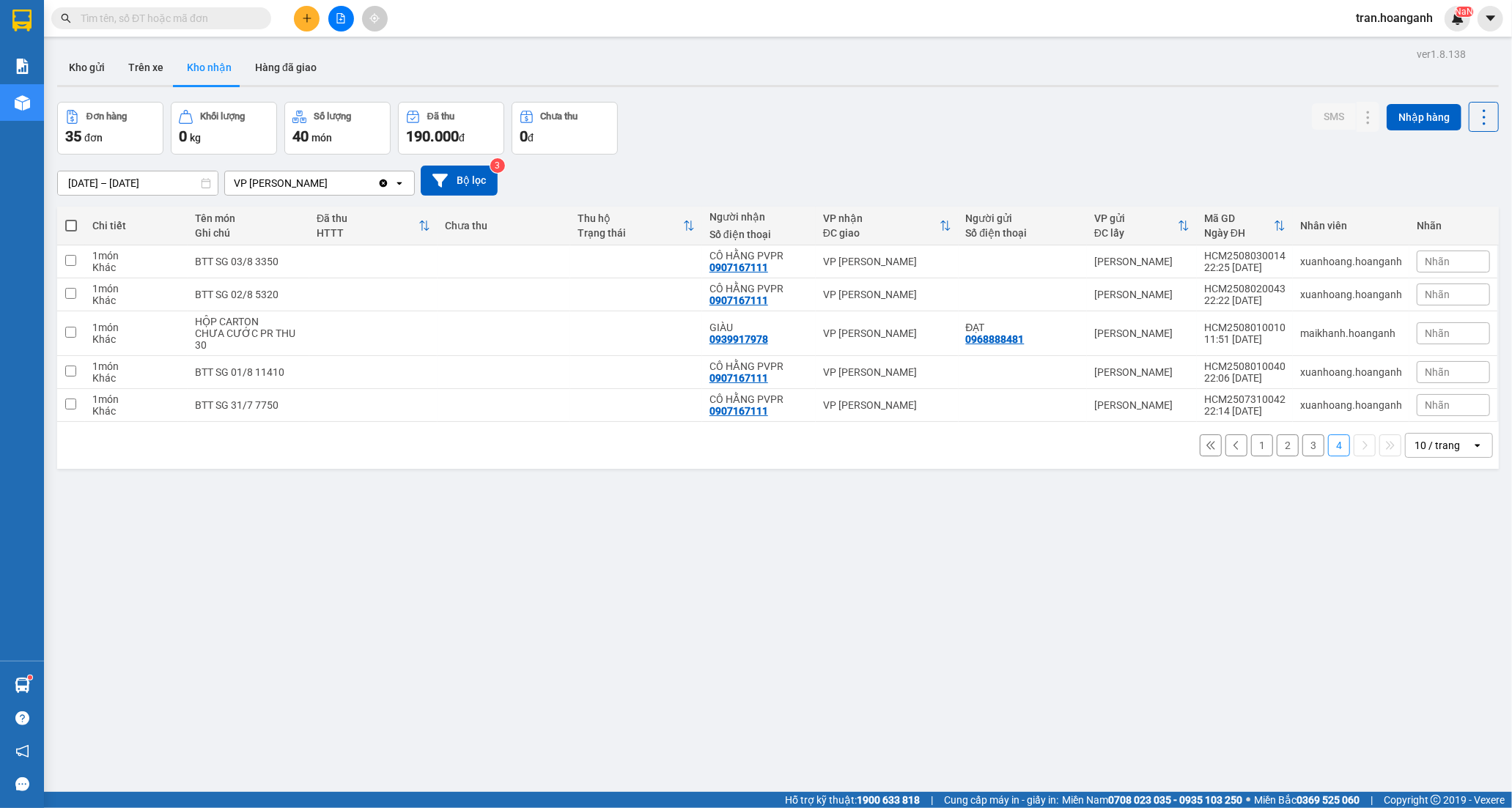
click at [1251, 445] on button "1" at bounding box center [1261, 445] width 22 height 22
